Goal: Information Seeking & Learning: Learn about a topic

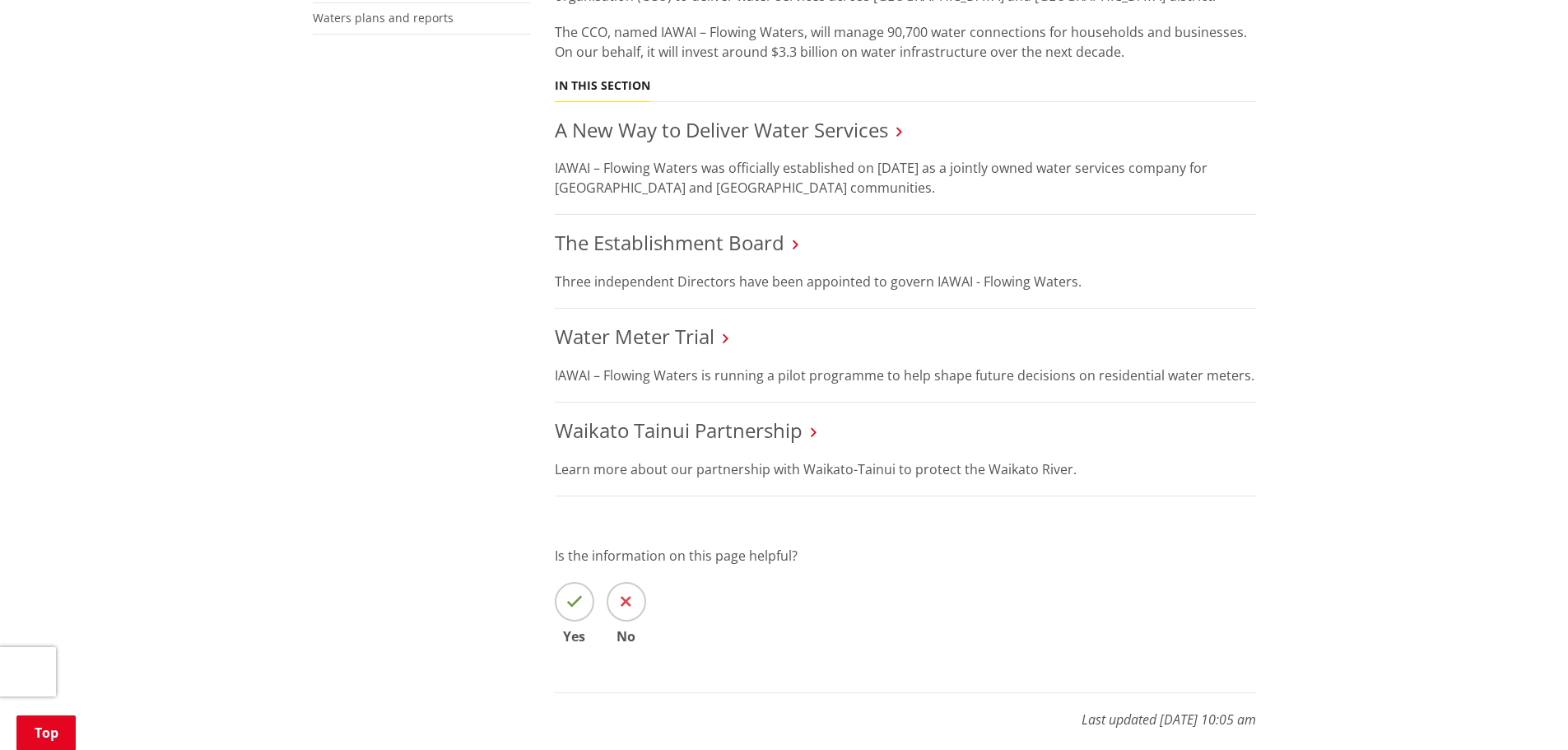
scroll to position [247, 0]
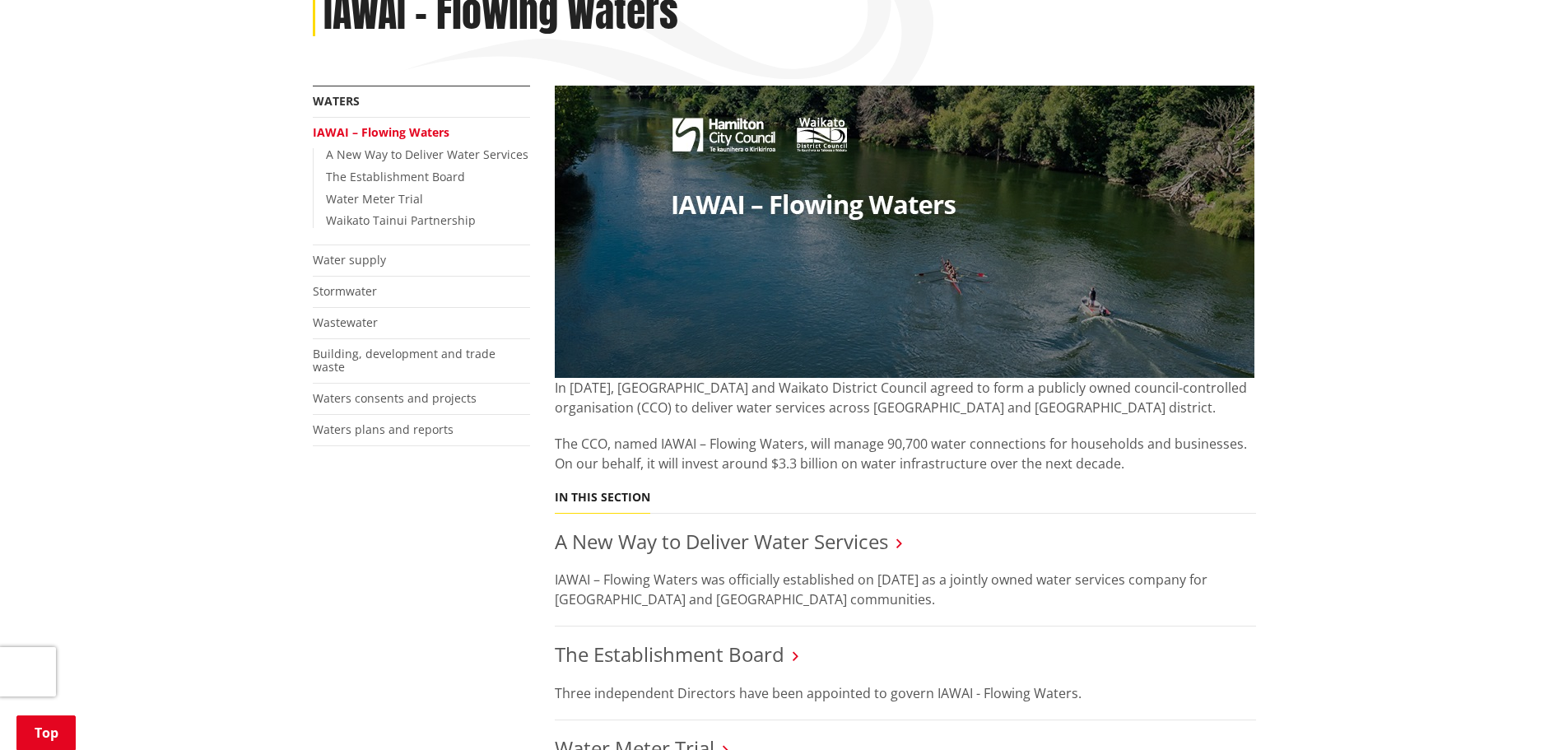
click at [682, 538] on link "A New Way to Deliver Water Services" at bounding box center [721, 542] width 334 height 28
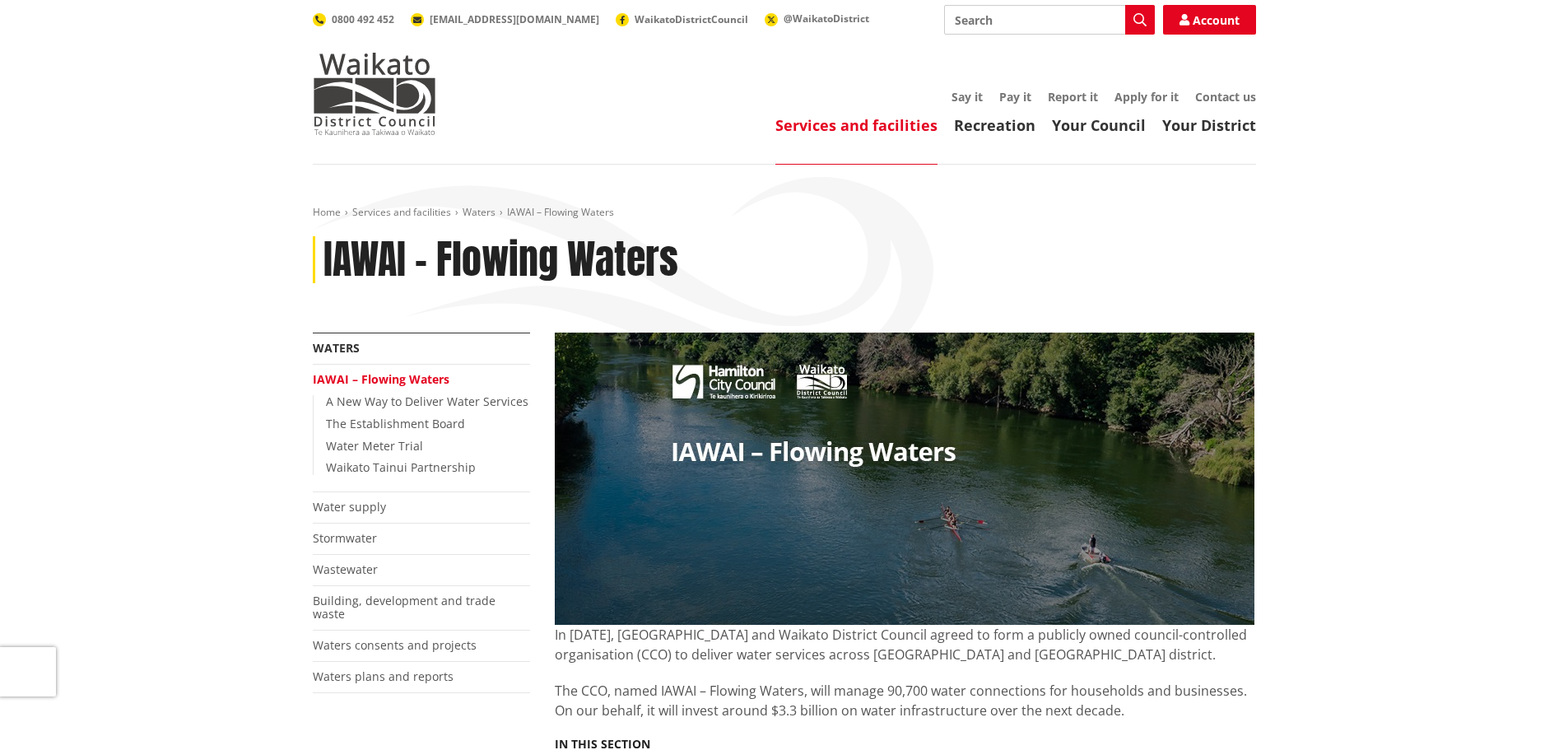
click at [400, 425] on link "The Establishment Board" at bounding box center [395, 424] width 139 height 15
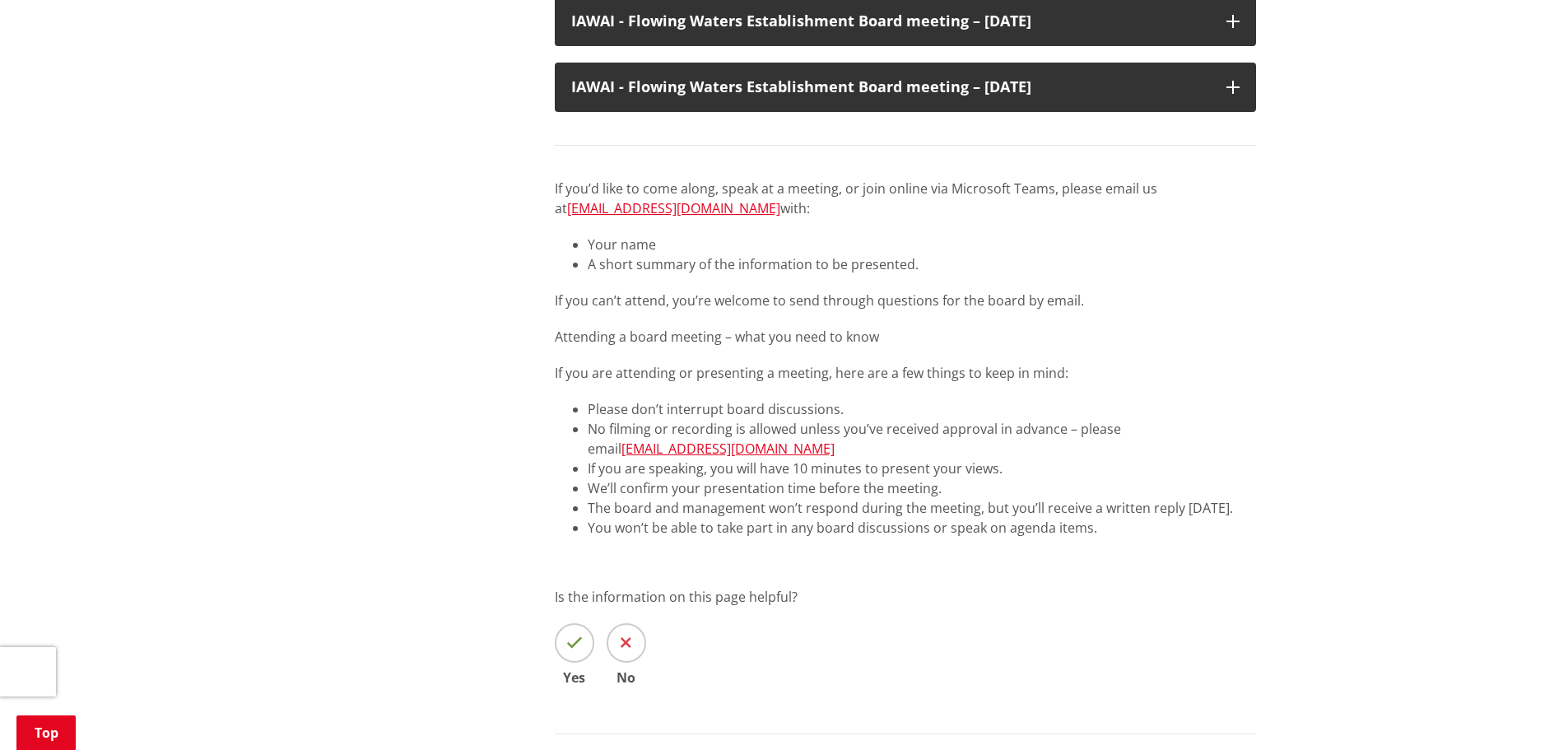
scroll to position [741, 0]
